Goal: Task Accomplishment & Management: Use online tool/utility

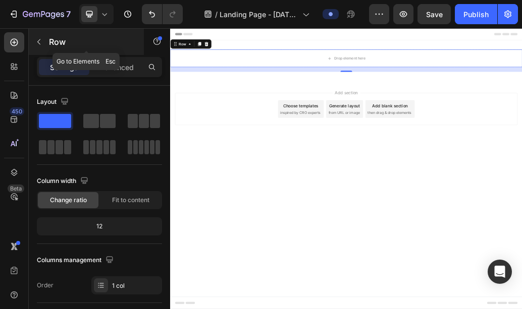
click at [39, 41] on icon "button" at bounding box center [39, 42] width 8 height 8
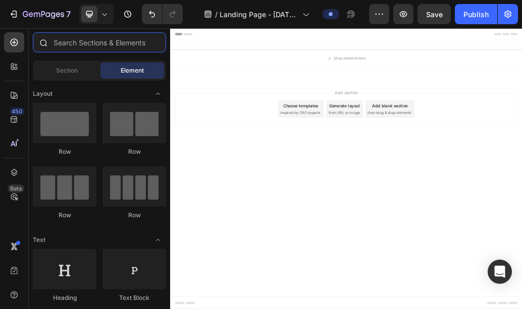
click at [72, 43] on input "text" at bounding box center [99, 42] width 133 height 20
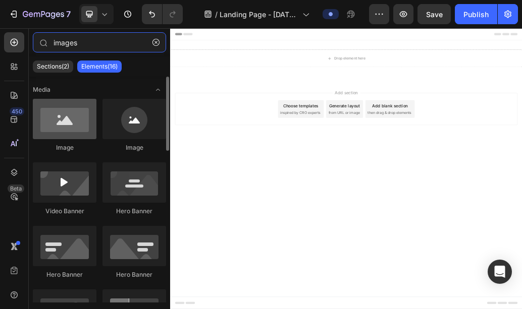
type input "images"
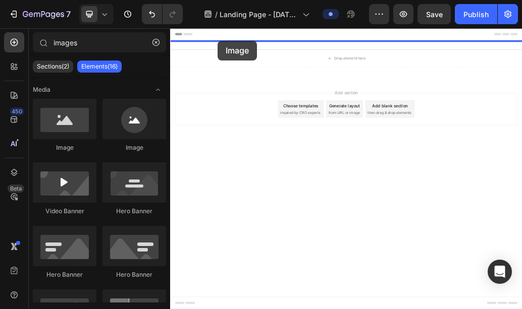
drag, startPoint x: 241, startPoint y: 160, endPoint x: 250, endPoint y: 50, distance: 110.3
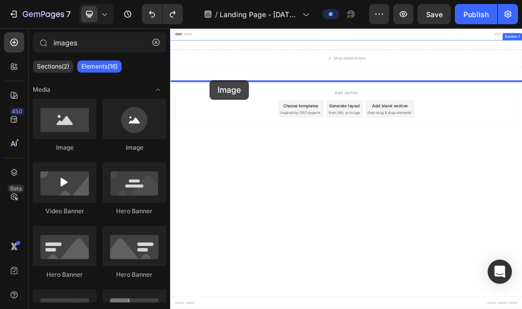
drag, startPoint x: 258, startPoint y: 159, endPoint x: 224, endPoint y: 79, distance: 86.4
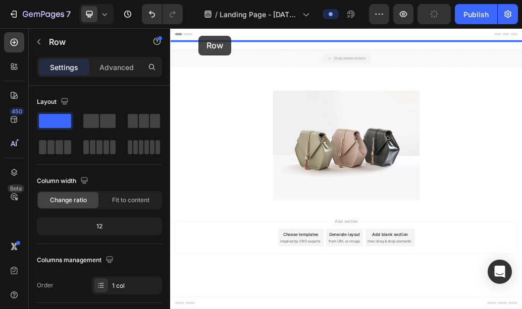
drag, startPoint x: 224, startPoint y: 79, endPoint x: 218, endPoint y: 41, distance: 38.8
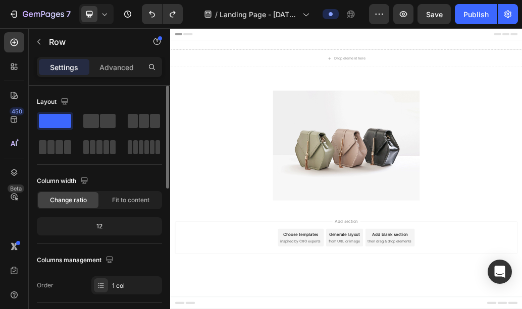
drag, startPoint x: 58, startPoint y: 125, endPoint x: 55, endPoint y: 130, distance: 6.1
click at [55, 130] on div at bounding box center [99, 134] width 125 height 44
drag, startPoint x: 58, startPoint y: 119, endPoint x: 92, endPoint y: 111, distance: 35.2
click at [93, 110] on div "Layout" at bounding box center [99, 125] width 125 height 63
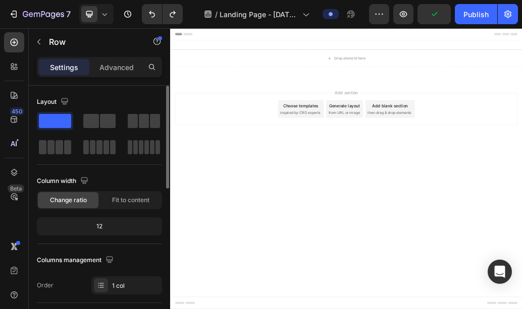
drag, startPoint x: 56, startPoint y: 119, endPoint x: 83, endPoint y: 111, distance: 27.9
click at [84, 111] on div "Layout" at bounding box center [99, 125] width 125 height 63
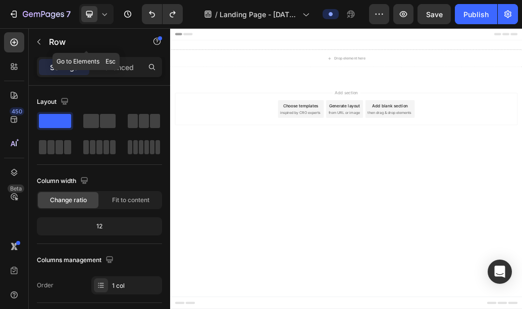
drag, startPoint x: 46, startPoint y: 55, endPoint x: 44, endPoint y: 77, distance: 22.3
click at [45, 72] on div "images Sections(2) Elements(16) Media Image Image Video Banner Hero Banner Hero…" at bounding box center [99, 168] width 141 height 281
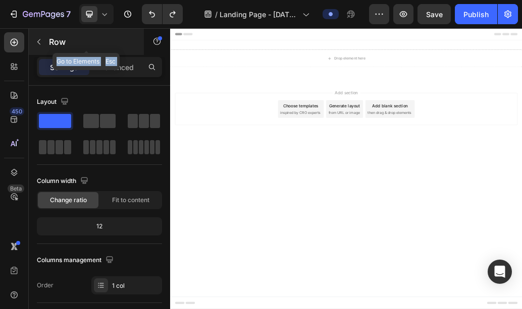
click at [40, 44] on icon "button" at bounding box center [38, 42] width 3 height 6
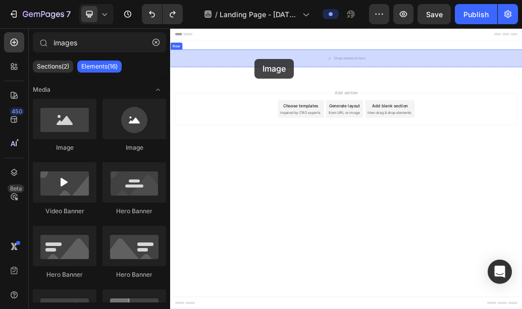
drag, startPoint x: 227, startPoint y: 146, endPoint x: 315, endPoint y: 81, distance: 109.0
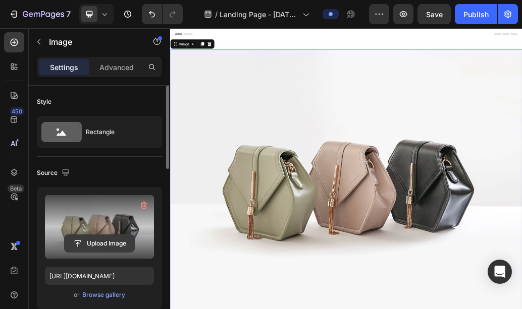
click at [74, 241] on input "file" at bounding box center [100, 243] width 70 height 17
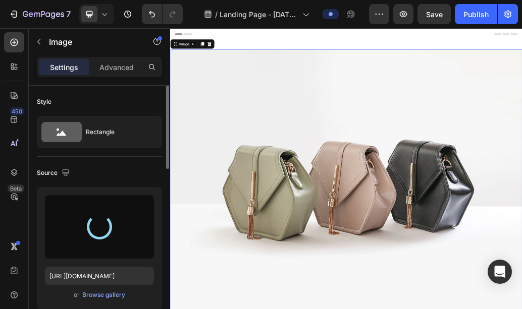
type input "[URL][DOMAIN_NAME]"
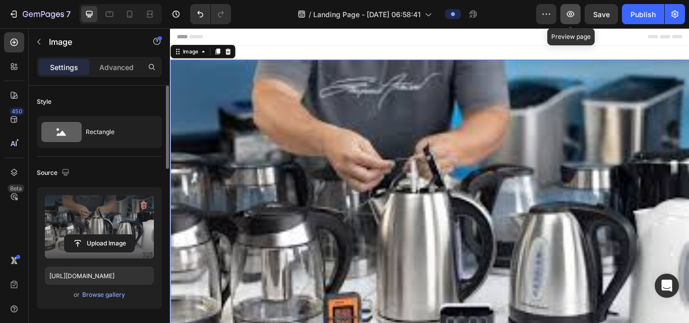
click at [521, 13] on icon "button" at bounding box center [571, 14] width 8 height 6
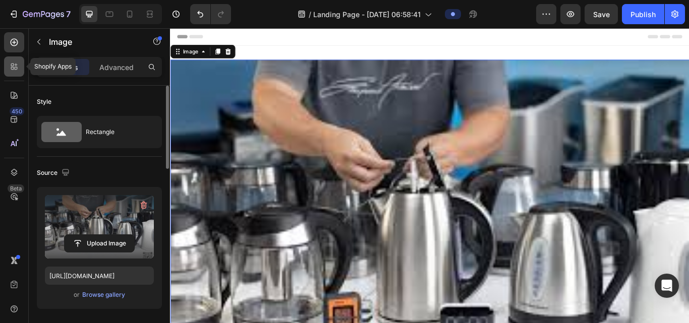
click at [16, 62] on icon at bounding box center [14, 67] width 10 height 10
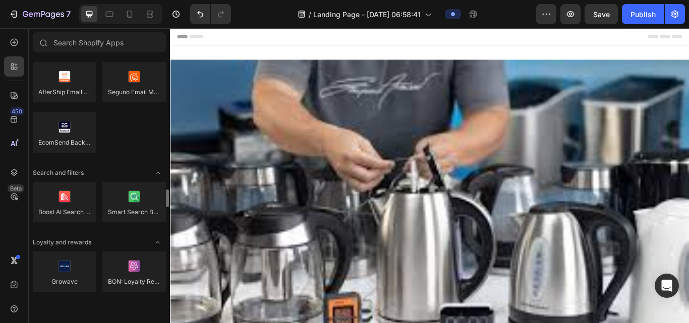
scroll to position [1777, 0]
drag, startPoint x: 308, startPoint y: 145, endPoint x: 250, endPoint y: 72, distance: 93.0
click at [250, 72] on img at bounding box center [472, 266] width 605 height 403
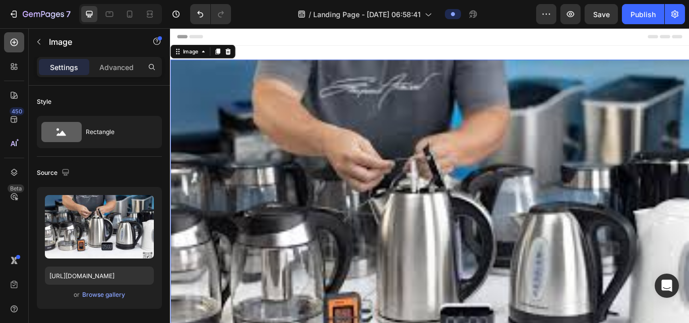
click at [17, 42] on icon at bounding box center [14, 42] width 10 height 10
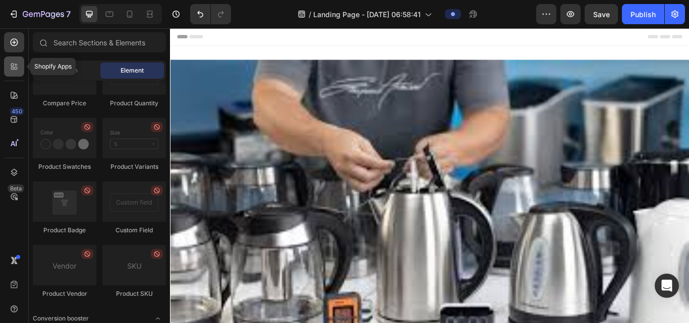
click at [13, 67] on icon at bounding box center [14, 67] width 10 height 10
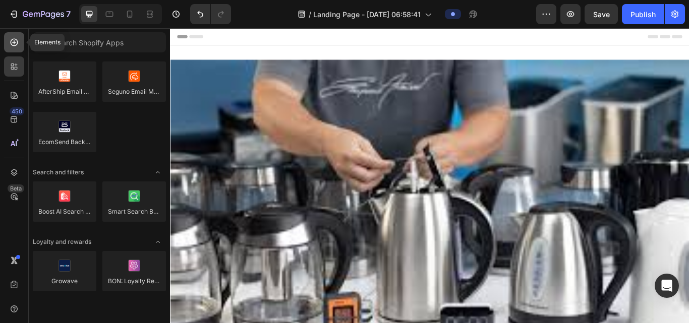
click at [21, 43] on div at bounding box center [14, 42] width 20 height 20
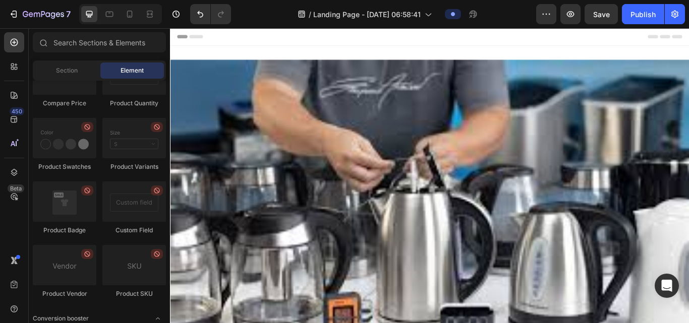
click at [111, 72] on div "Element" at bounding box center [132, 71] width 64 height 16
click at [89, 66] on div "Section" at bounding box center [67, 71] width 64 height 16
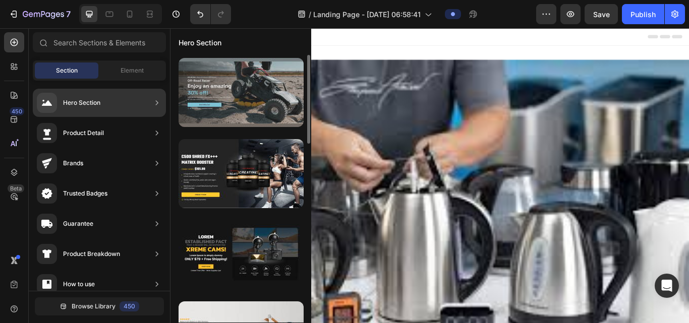
drag, startPoint x: 213, startPoint y: 116, endPoint x: 215, endPoint y: 86, distance: 29.3
click at [215, 86] on div at bounding box center [241, 92] width 125 height 69
click at [265, 101] on div at bounding box center [241, 92] width 125 height 69
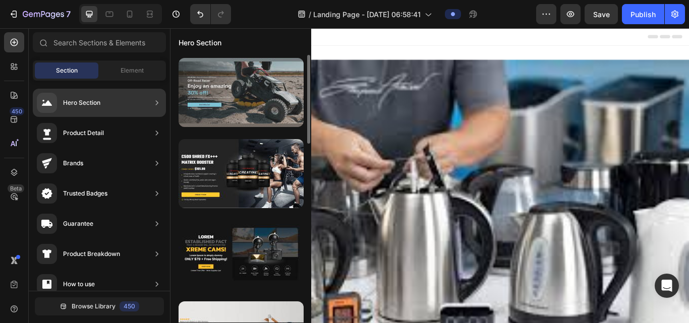
click at [209, 98] on div at bounding box center [241, 92] width 125 height 69
click at [206, 87] on div at bounding box center [241, 92] width 125 height 69
